Goal: Information Seeking & Learning: Learn about a topic

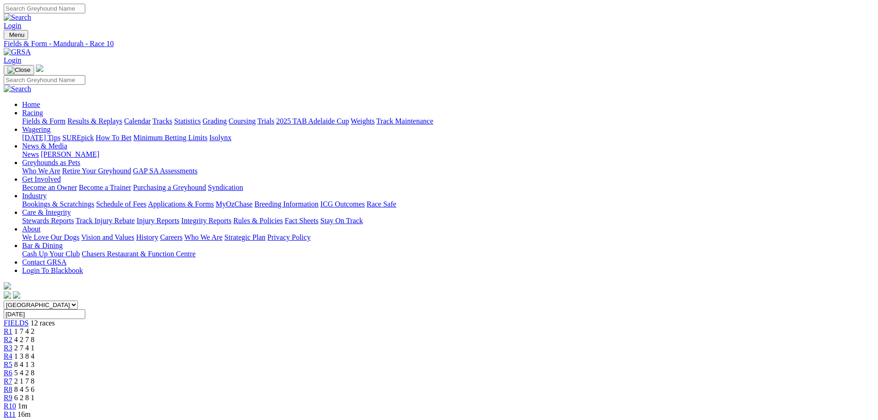
click at [700, 418] on div "R12 36m" at bounding box center [439, 422] width 870 height 8
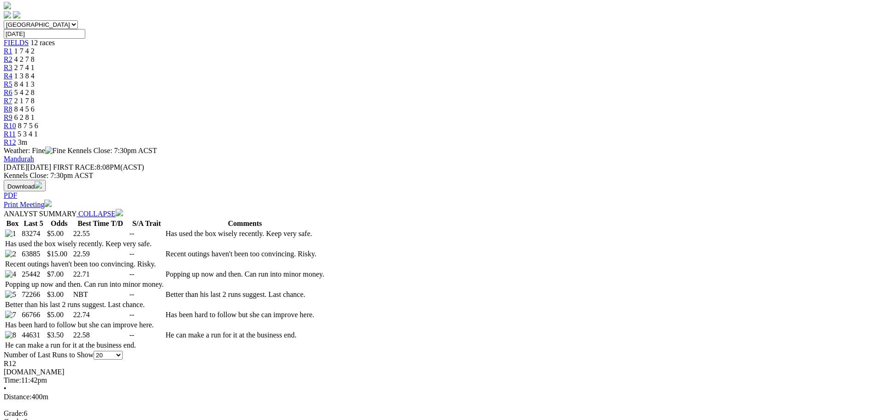
scroll to position [276, 0]
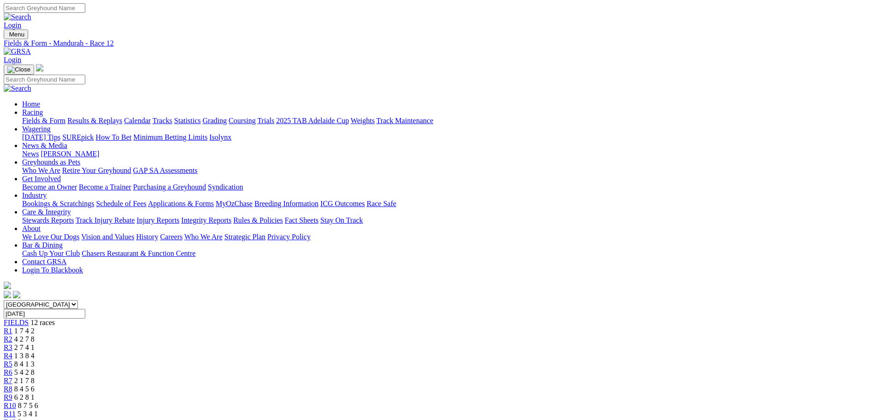
scroll to position [0, 0]
click at [65, 117] on link "Fields & Form" at bounding box center [43, 121] width 43 height 8
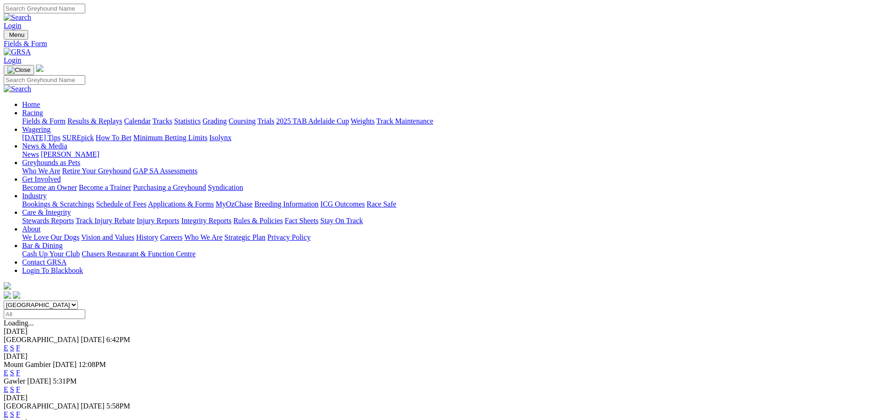
click at [78, 300] on select "South Australia New South Wales Northern Territory Queensland Tasmania Victoria…" at bounding box center [41, 304] width 74 height 9
select select "WA"
click at [78, 300] on select "South Australia New South Wales Northern Territory Queensland Tasmania Victoria…" at bounding box center [41, 304] width 74 height 9
click at [20, 344] on link "F" at bounding box center [18, 348] width 4 height 8
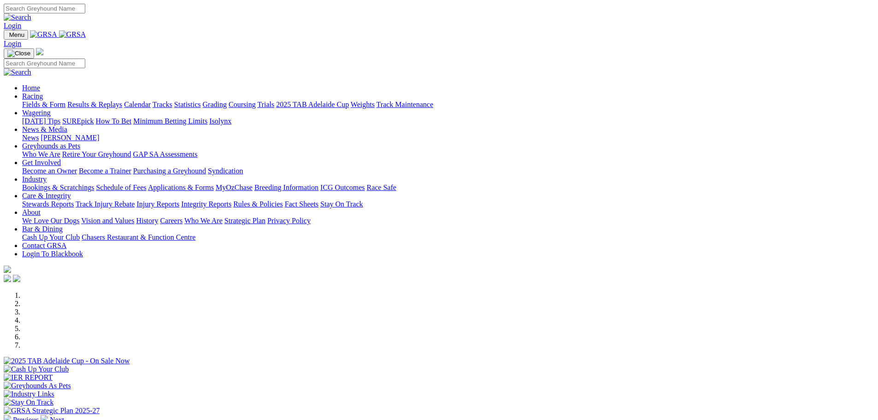
drag, startPoint x: 0, startPoint y: 0, endPoint x: 247, endPoint y: 35, distance: 249.1
click at [43, 92] on link "Racing" at bounding box center [32, 96] width 21 height 8
click at [65, 100] on link "Fields & Form" at bounding box center [43, 104] width 43 height 8
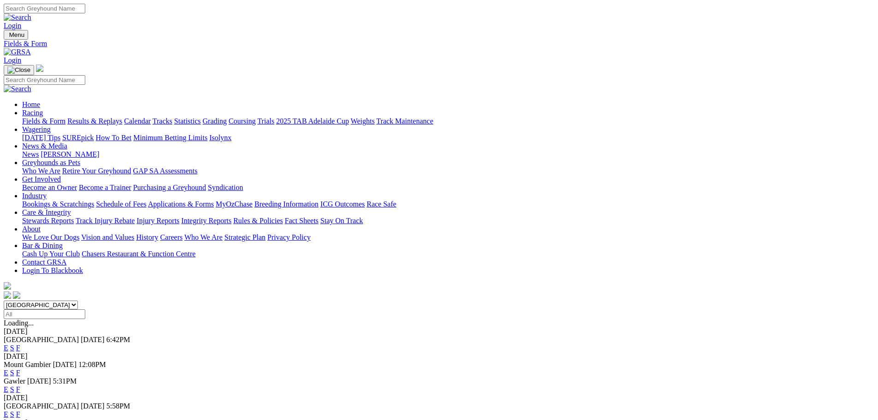
click at [78, 300] on select "[GEOGRAPHIC_DATA] [GEOGRAPHIC_DATA] [GEOGRAPHIC_DATA] [GEOGRAPHIC_DATA] [GEOGRA…" at bounding box center [41, 304] width 74 height 9
select select "WA"
click at [78, 300] on select "[GEOGRAPHIC_DATA] [GEOGRAPHIC_DATA] [GEOGRAPHIC_DATA] [GEOGRAPHIC_DATA] [GEOGRA…" at bounding box center [41, 304] width 74 height 9
click at [8, 344] on link "E" at bounding box center [6, 348] width 5 height 8
